Goal: Find specific page/section: Find specific page/section

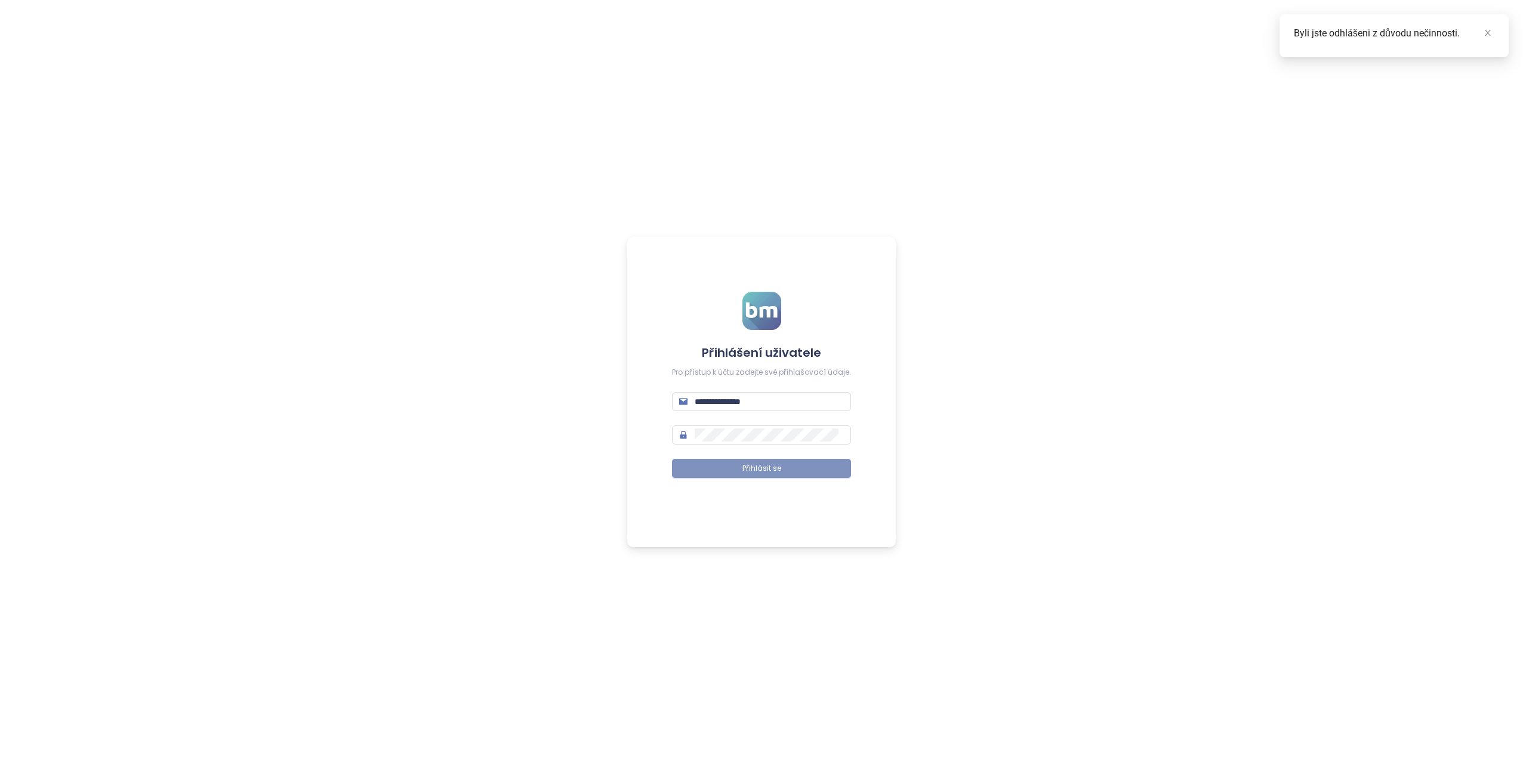
click at [704, 463] on button "Přihlásit se" at bounding box center [761, 468] width 179 height 19
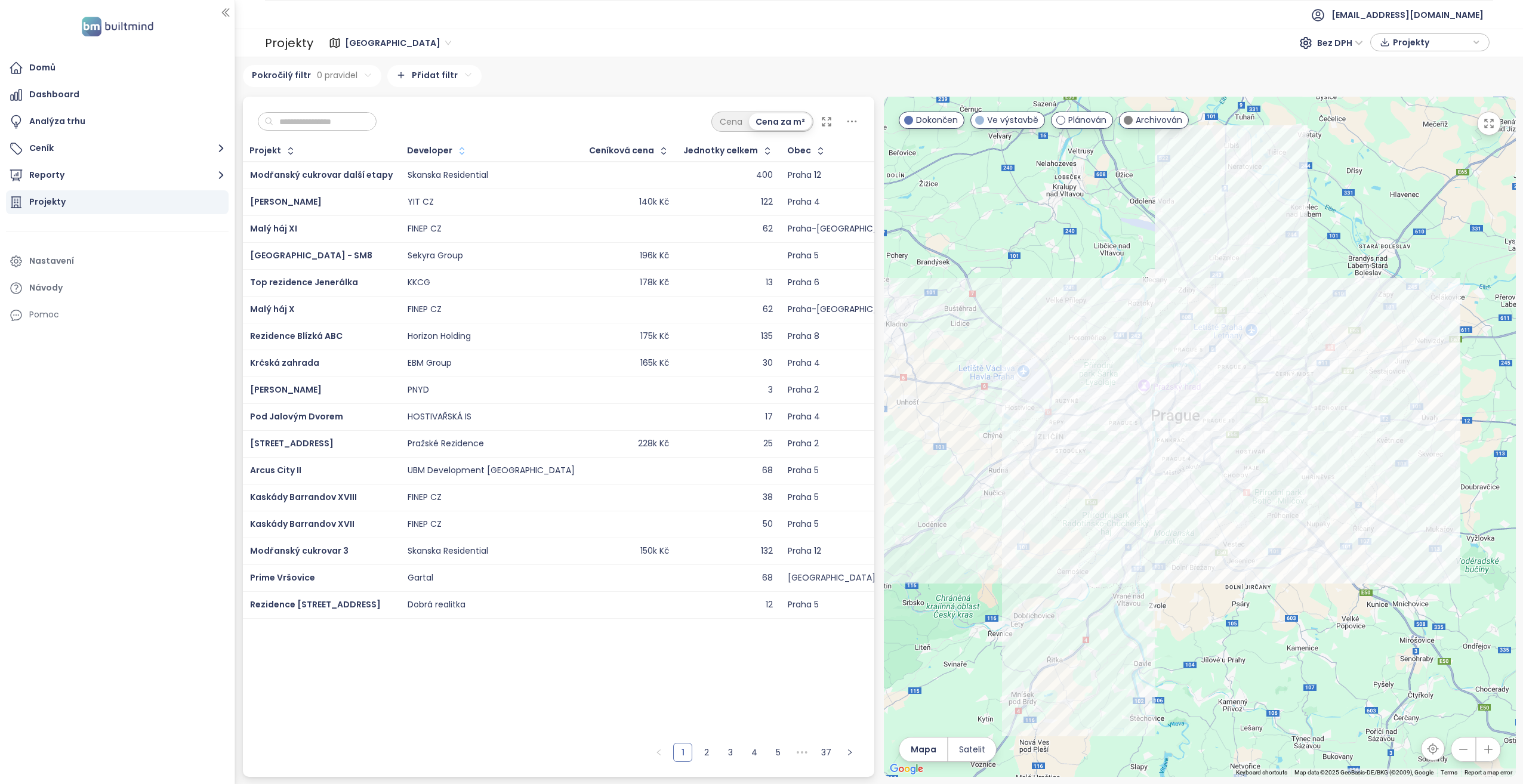
click at [452, 151] on button "button" at bounding box center [460, 151] width 16 height 19
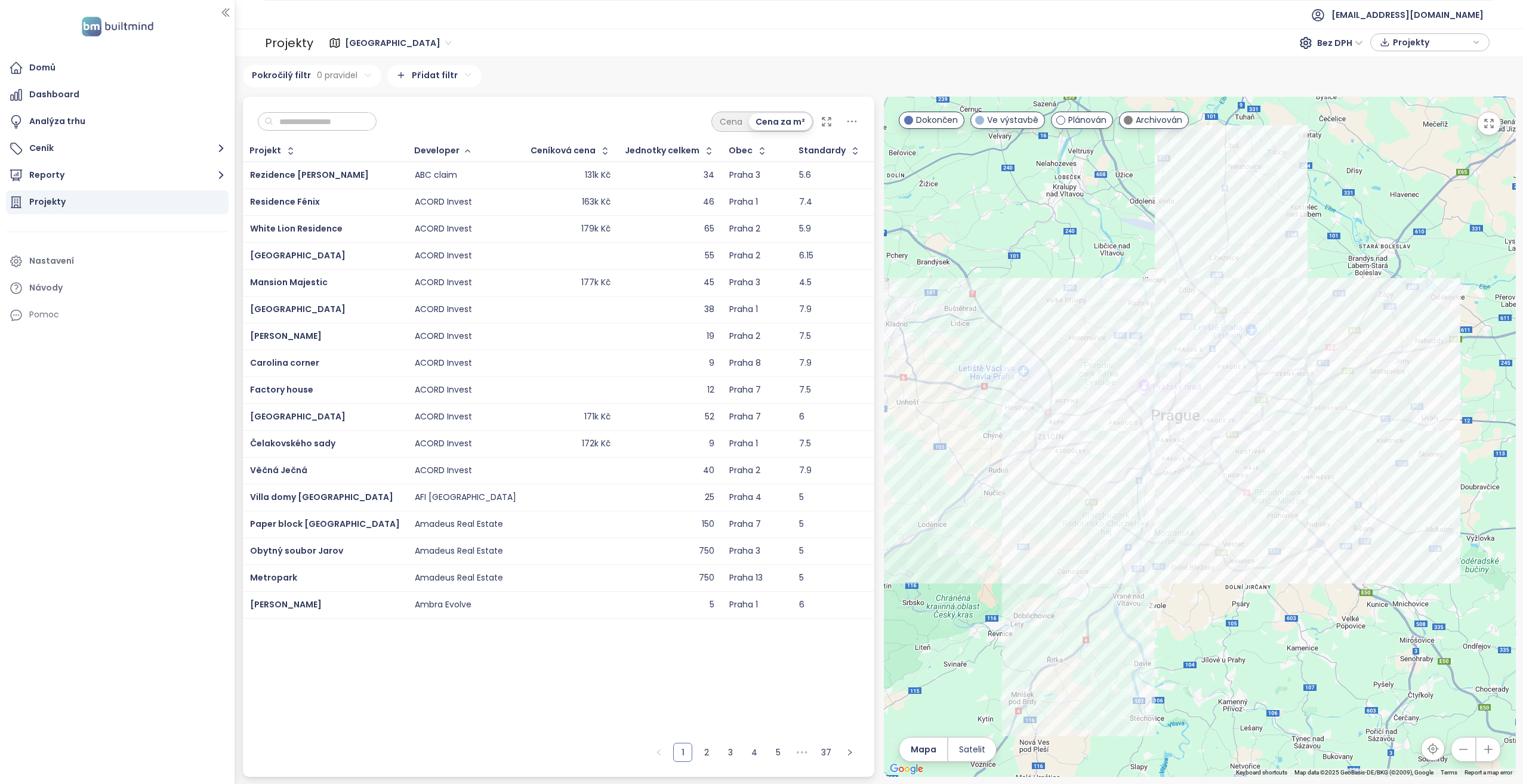
click at [414, 151] on div "Developer" at bounding box center [437, 150] width 45 height 8
click at [301, 517] on div "Paper block Holešovice" at bounding box center [325, 524] width 150 height 14
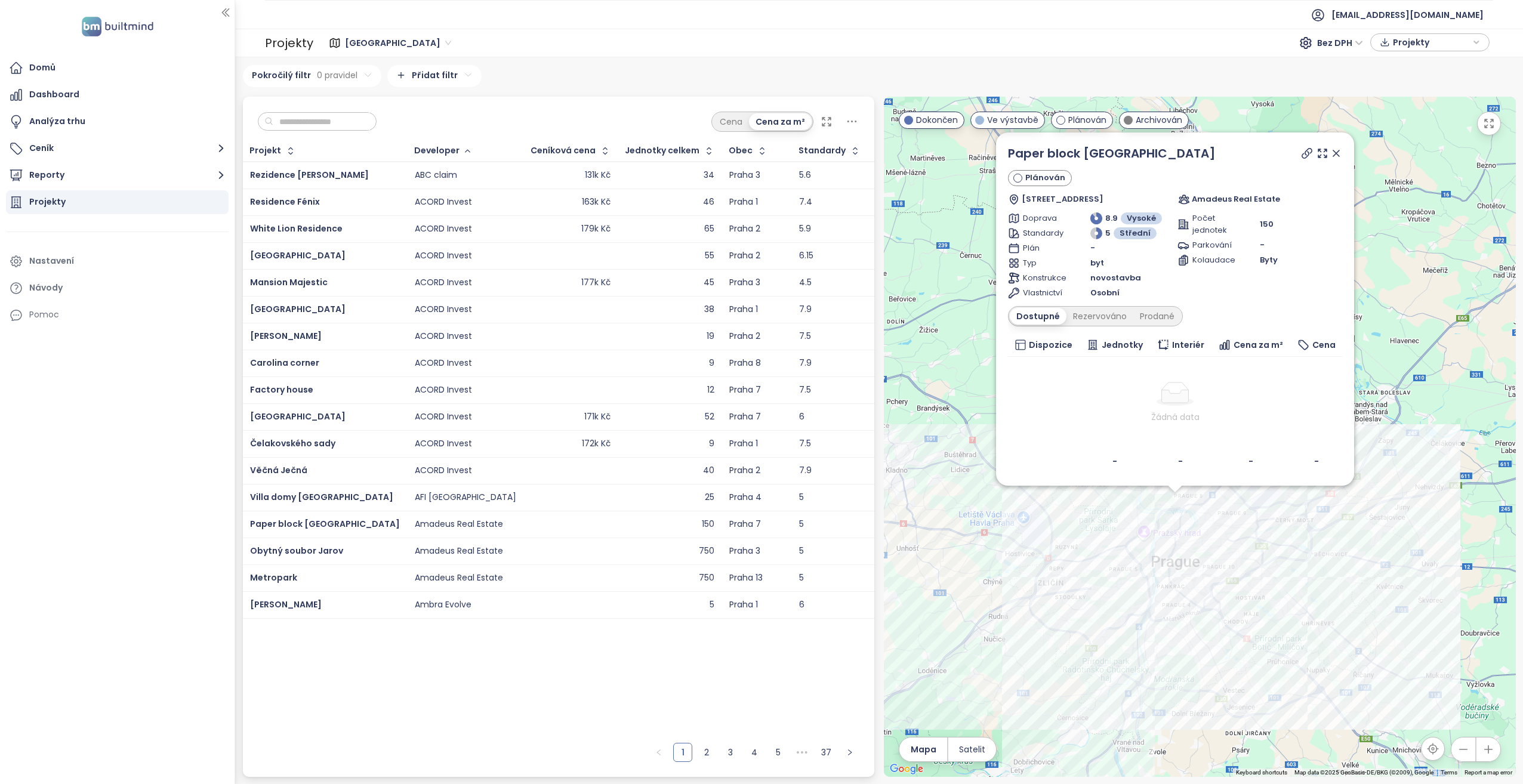
click at [1306, 153] on icon at bounding box center [1307, 153] width 12 height 12
click at [425, 78] on html "Domů Dashboard Analýza trhu Ceník Reporty Projekty Nastavení Návody Pomoc akviz…" at bounding box center [761, 392] width 1523 height 784
click at [403, 120] on span "Developer" at bounding box center [428, 118] width 119 height 17
click at [403, 125] on html "Domů Dashboard Analýza trhu Ceník Reporty Projekty Nastavení Návody Pomoc akviz…" at bounding box center [761, 392] width 1523 height 784
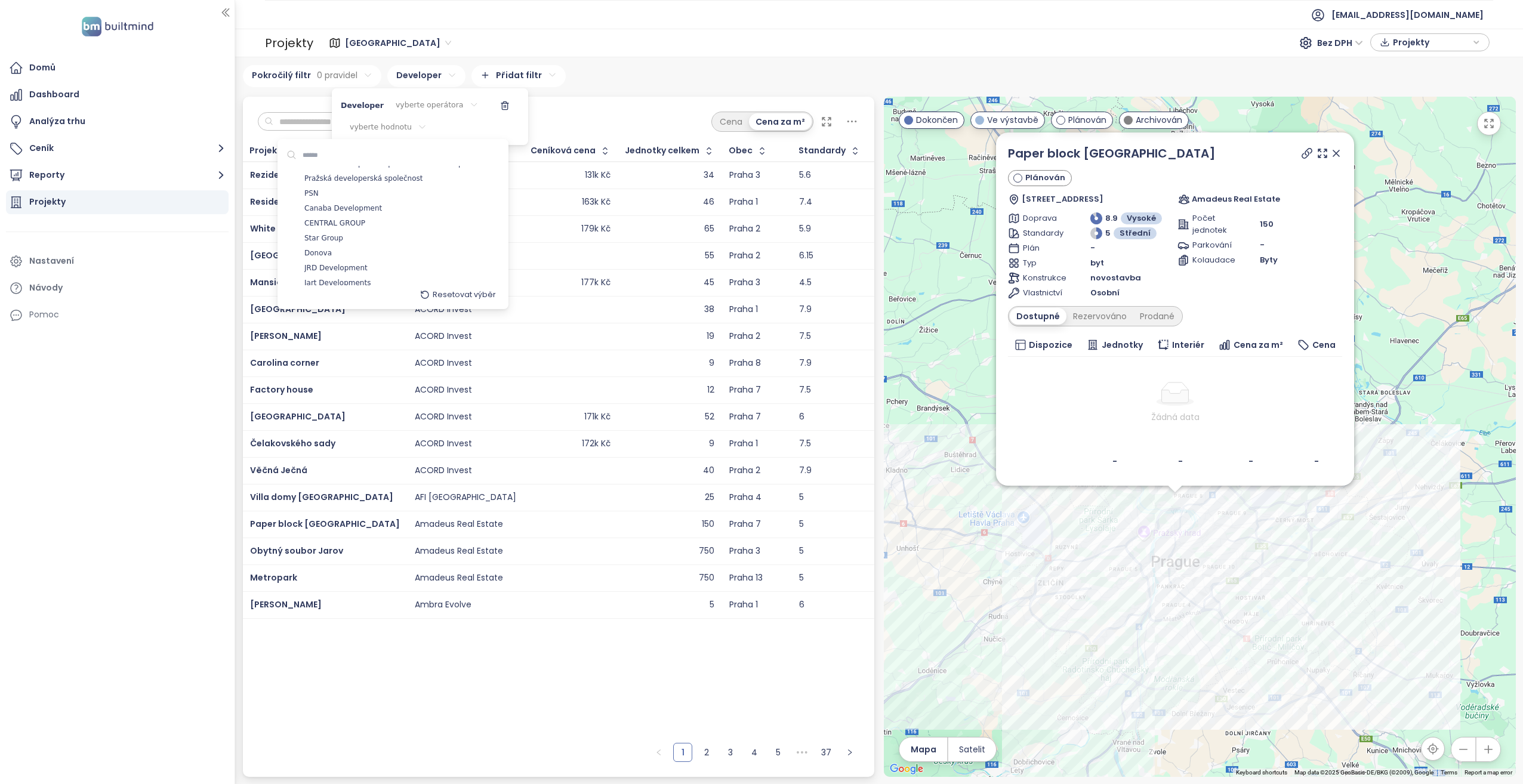
scroll to position [418, 0]
click at [316, 152] on input at bounding box center [337, 155] width 81 height 17
type input "****"
click at [336, 172] on span "Penta Real Estate" at bounding box center [340, 174] width 63 height 12
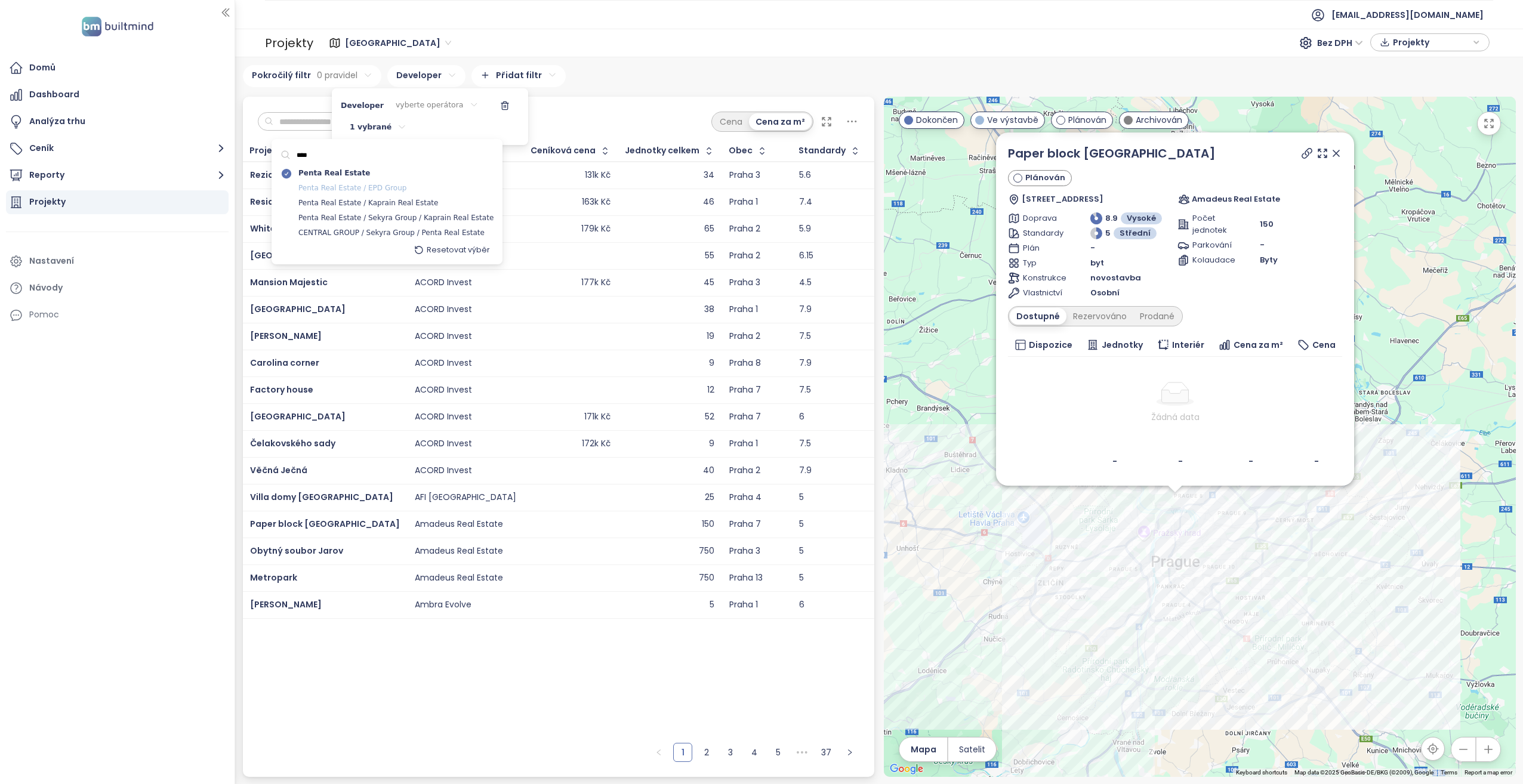
click at [342, 191] on span "Penta Real Estate / EPD Group" at bounding box center [352, 189] width 108 height 12
click at [344, 204] on span "Penta Real Estate / Kaprain Real Estate" at bounding box center [368, 203] width 139 height 12
click at [346, 216] on span "Penta Real Estate / Sekyra Group / Kaprain Real Estate" at bounding box center [396, 218] width 195 height 12
click at [594, 100] on html "Domů Dashboard Analýza trhu Ceník Reporty Projekty Nastavení Návody Pomoc akviz…" at bounding box center [761, 392] width 1523 height 784
click at [423, 102] on html "Domů Dashboard Analýza trhu Ceník Reporty Projekty Nastavení Návody Pomoc akviz…" at bounding box center [761, 392] width 1523 height 784
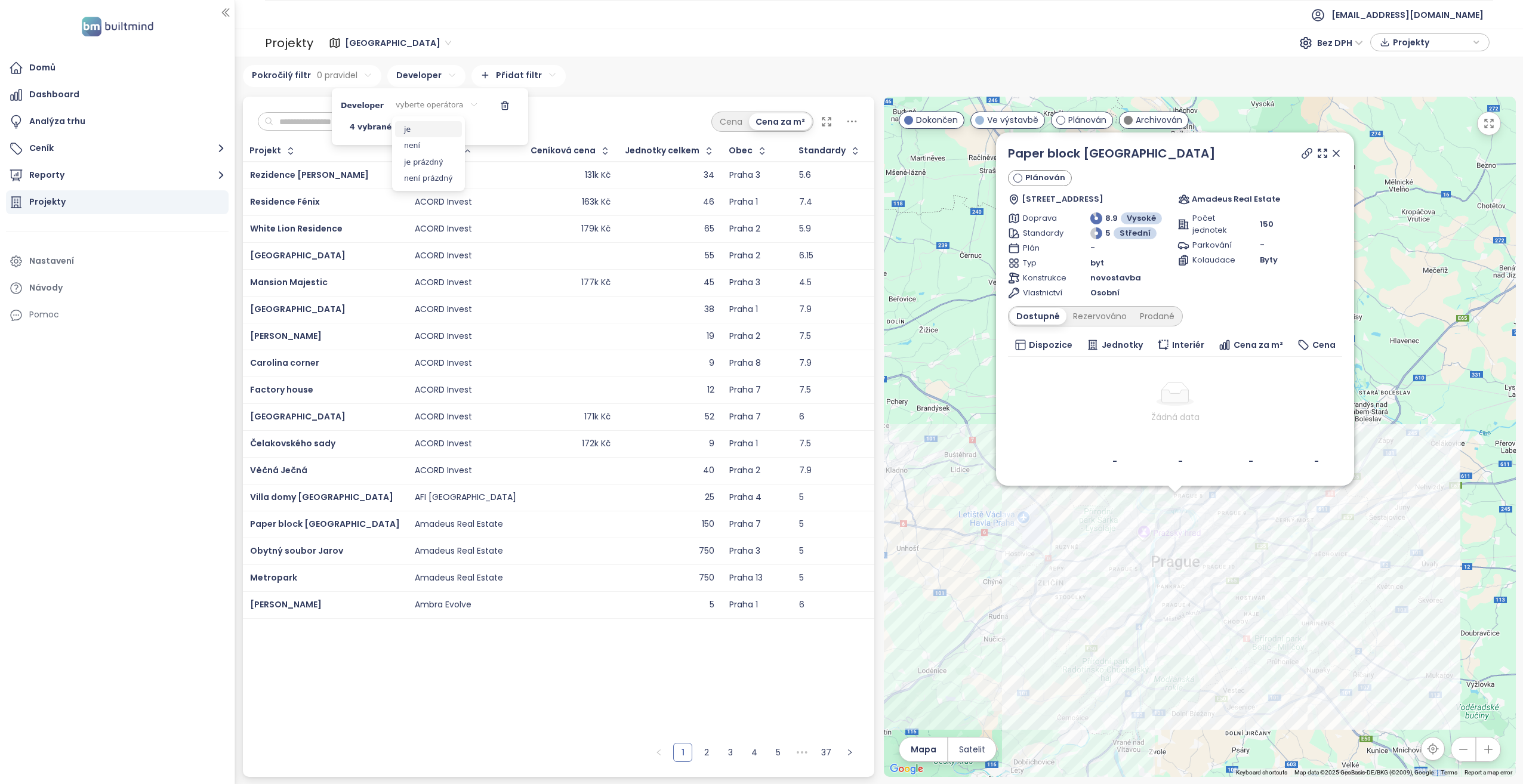
click at [423, 133] on span "je" at bounding box center [428, 129] width 67 height 17
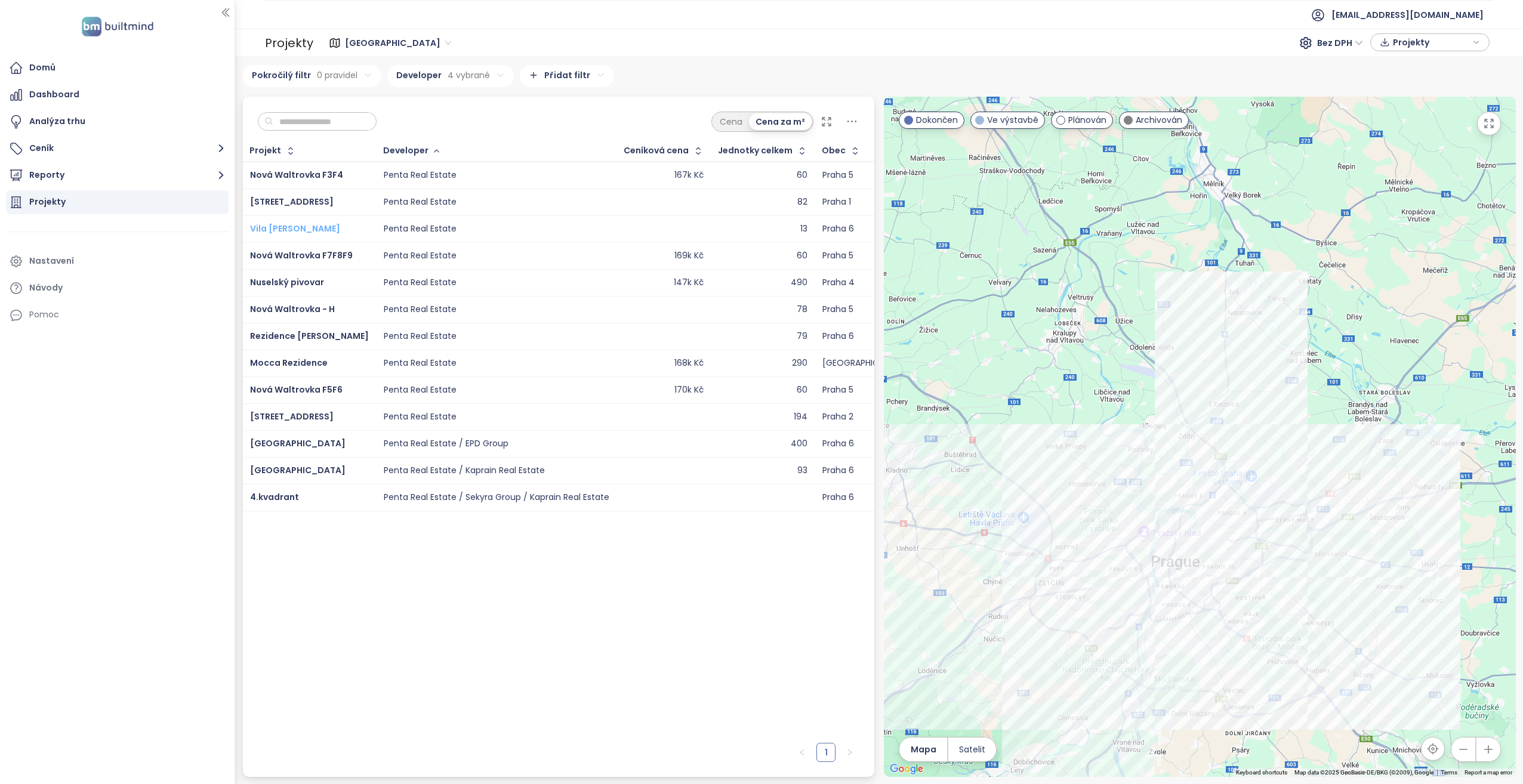
click at [280, 224] on html "Domů Dashboard Analýza trhu Ceník Reporty Projekty Nastavení Návody Pomoc akviz…" at bounding box center [761, 392] width 1523 height 784
click at [280, 224] on span "Vila [PERSON_NAME]" at bounding box center [295, 228] width 90 height 12
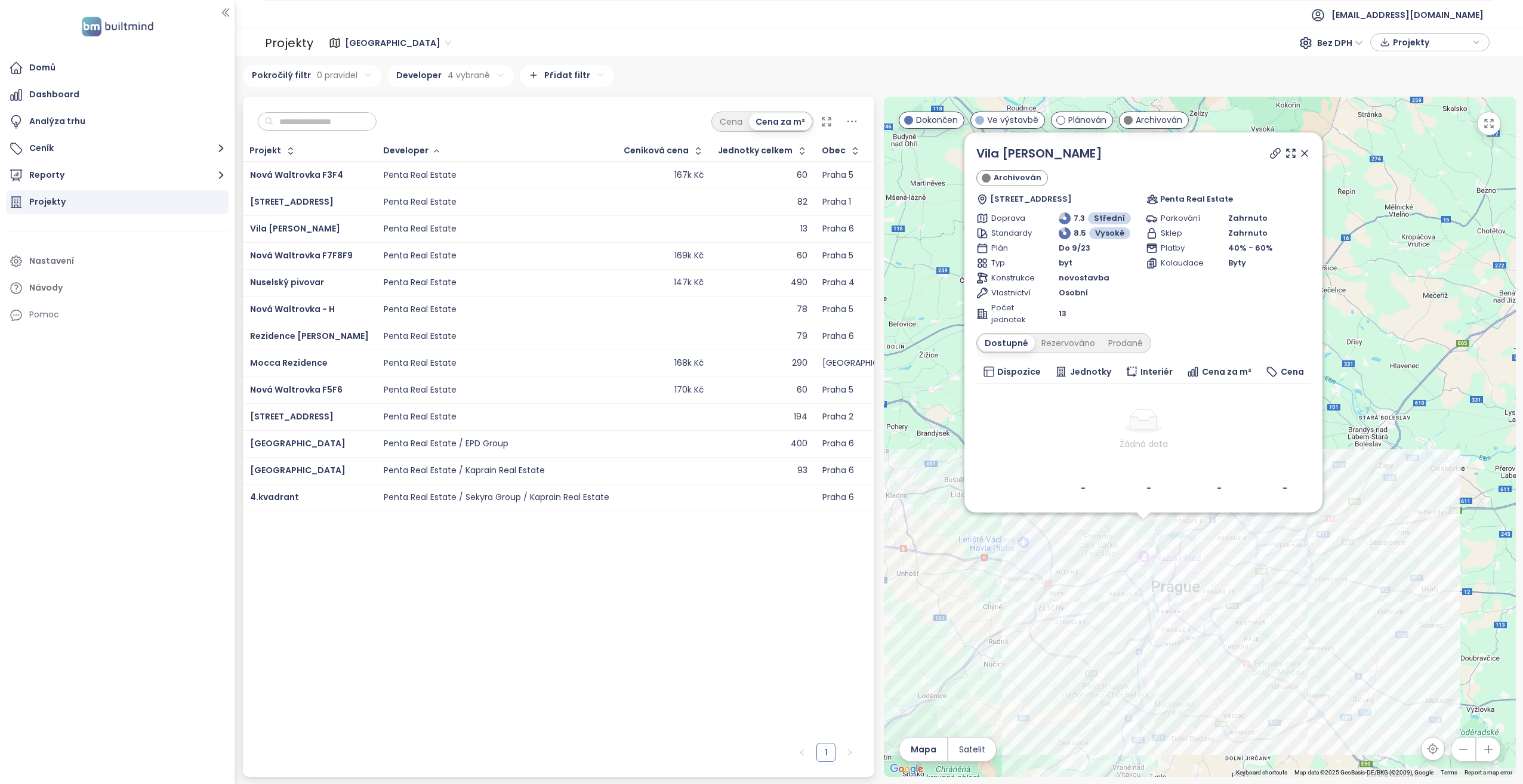
click at [527, 325] on td "Penta Real Estate" at bounding box center [497, 336] width 241 height 27
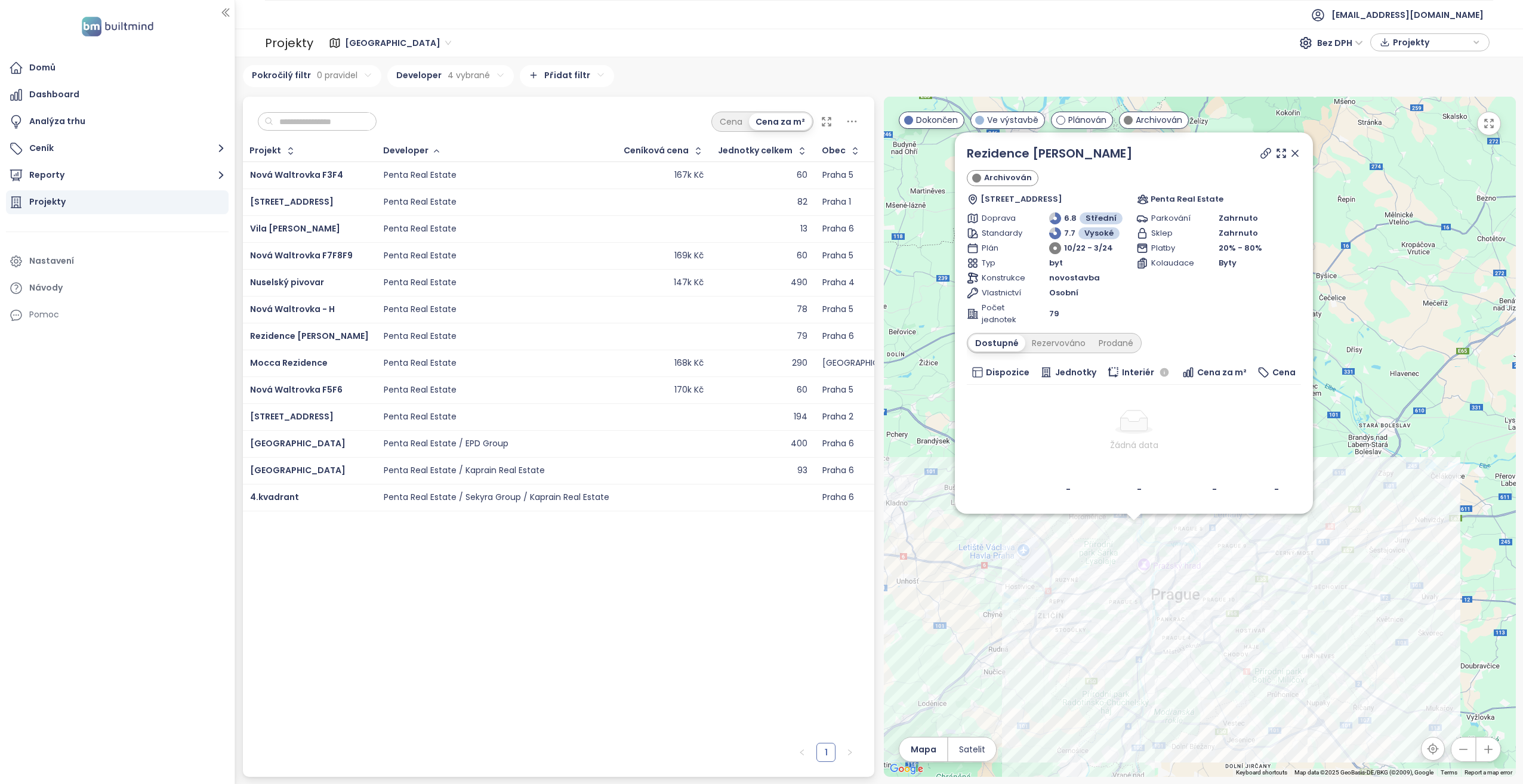
click at [307, 225] on div "Vila [PERSON_NAME]" at bounding box center [309, 229] width 118 height 14
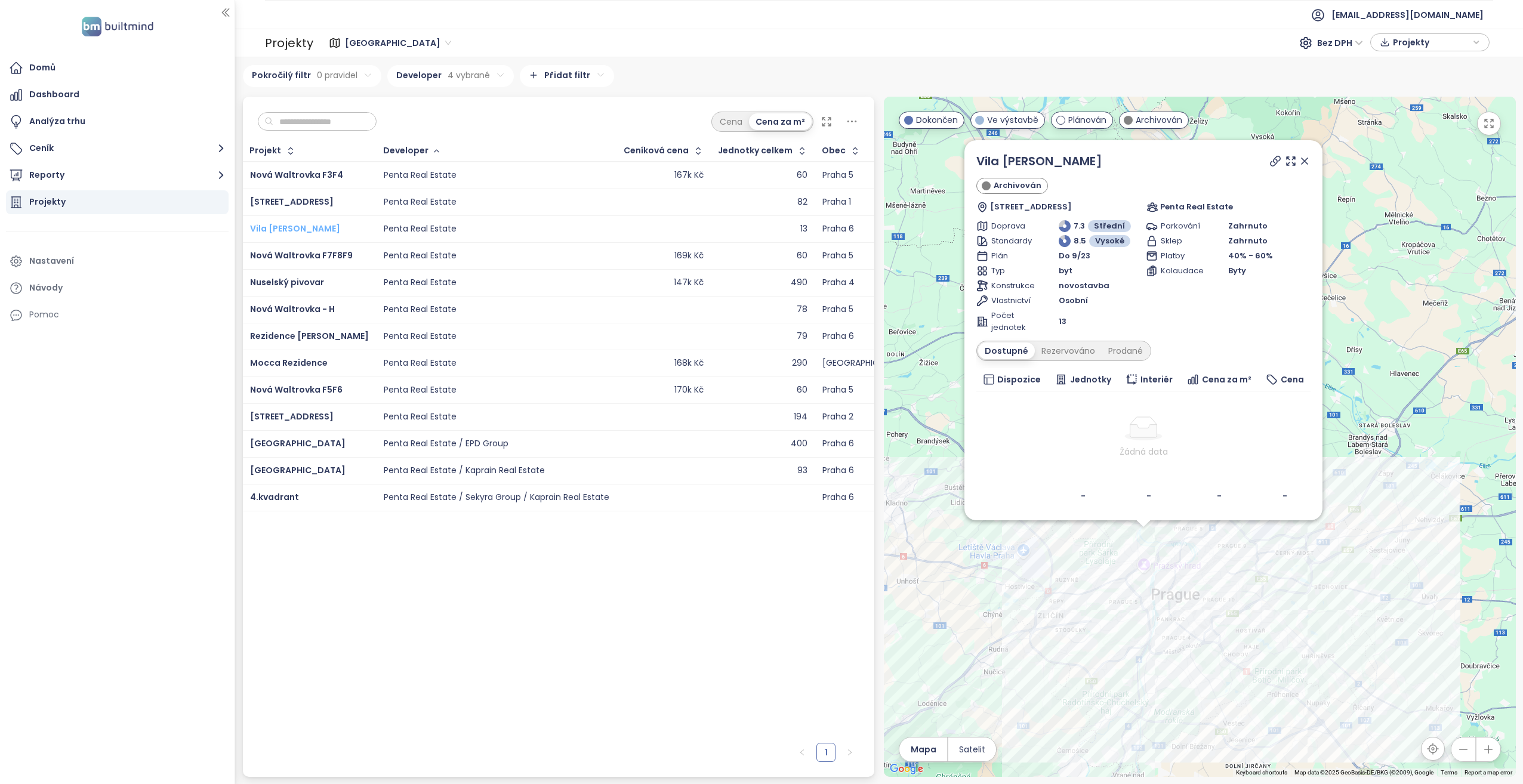
click at [289, 227] on span "Vila [PERSON_NAME]" at bounding box center [295, 228] width 90 height 12
click at [1279, 161] on icon at bounding box center [1275, 161] width 10 height 10
